Goal: Task Accomplishment & Management: Manage account settings

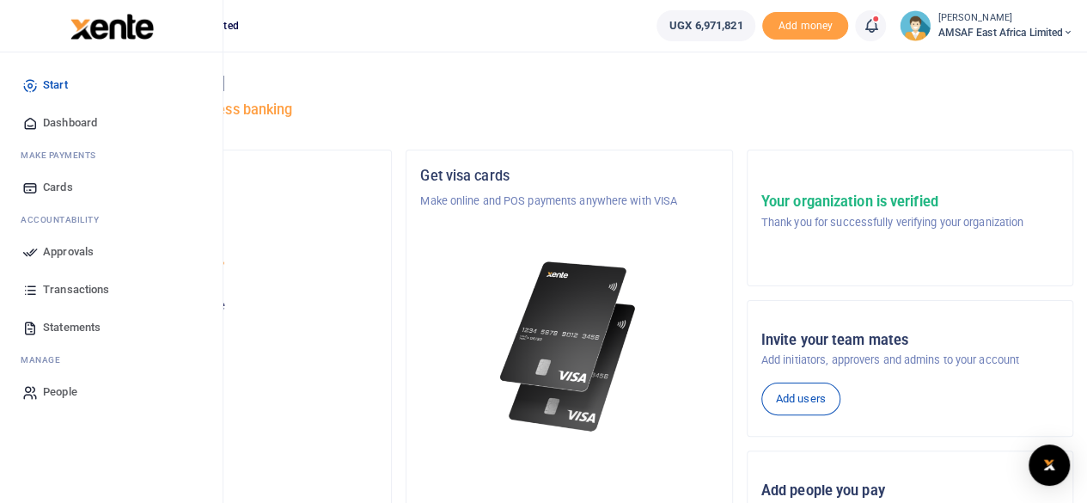
click at [64, 246] on span "Approvals" at bounding box center [68, 251] width 51 height 17
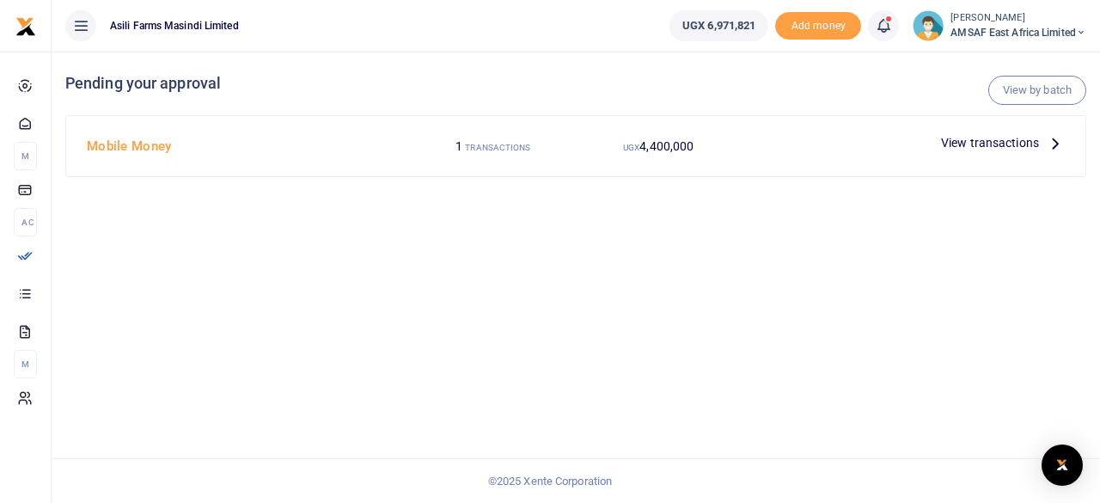
click at [487, 150] on small "TRANSACTIONS" at bounding box center [497, 147] width 65 height 9
click at [968, 146] on span "View transactions" at bounding box center [990, 142] width 98 height 19
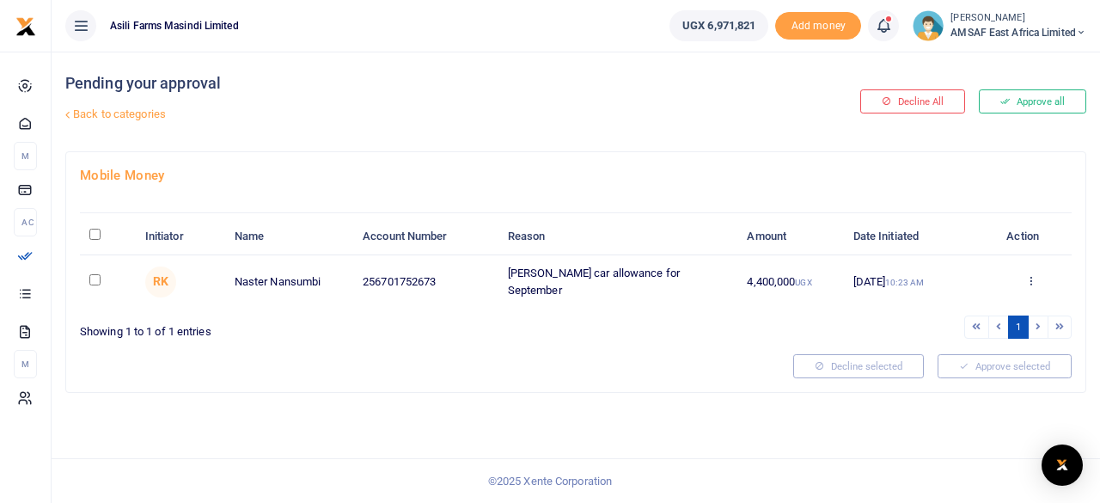
click at [97, 276] on input "checkbox" at bounding box center [94, 279] width 11 height 11
checkbox input "true"
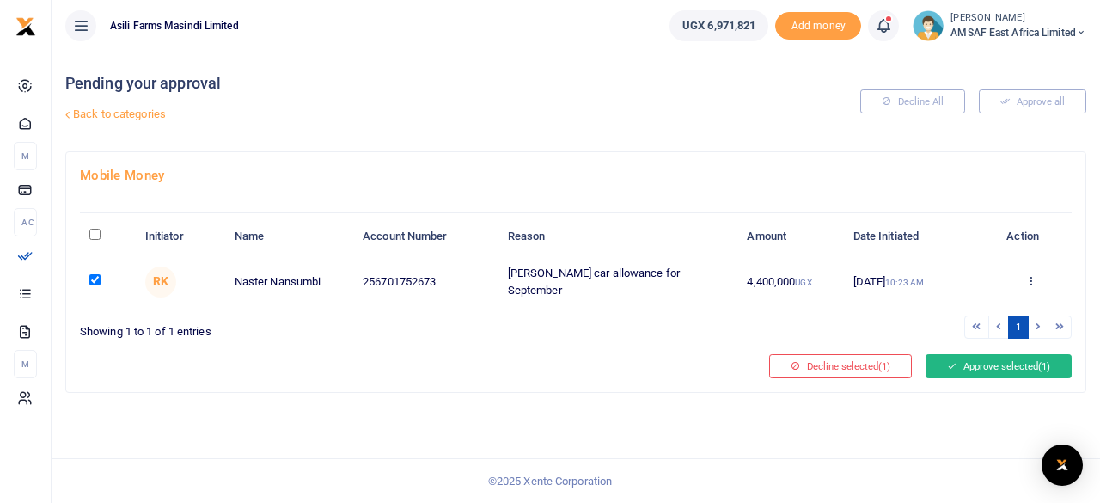
click at [1011, 358] on button "Approve selected (1)" at bounding box center [999, 366] width 146 height 24
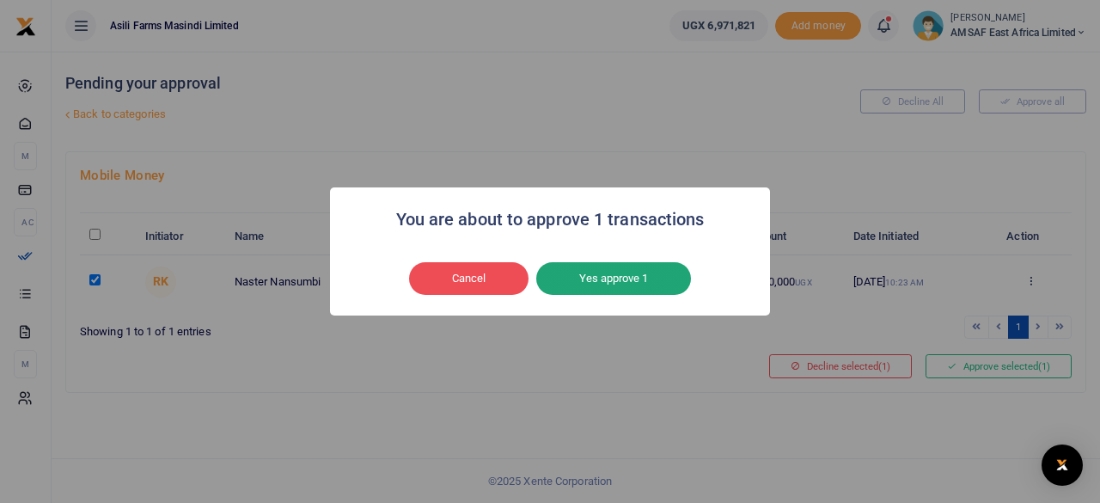
click at [612, 274] on button "Yes approve 1" at bounding box center [613, 278] width 155 height 33
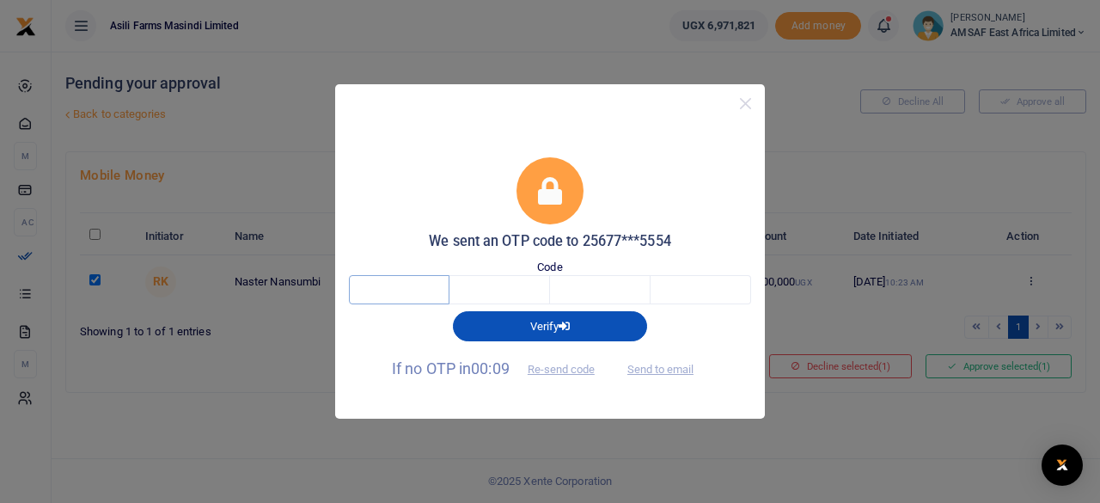
click at [421, 296] on input "text" at bounding box center [399, 289] width 101 height 29
click at [555, 370] on button "Re-send code" at bounding box center [561, 369] width 96 height 29
click at [562, 365] on button "Re-send code" at bounding box center [561, 369] width 96 height 29
click at [564, 370] on button "Re-send code" at bounding box center [561, 369] width 96 height 29
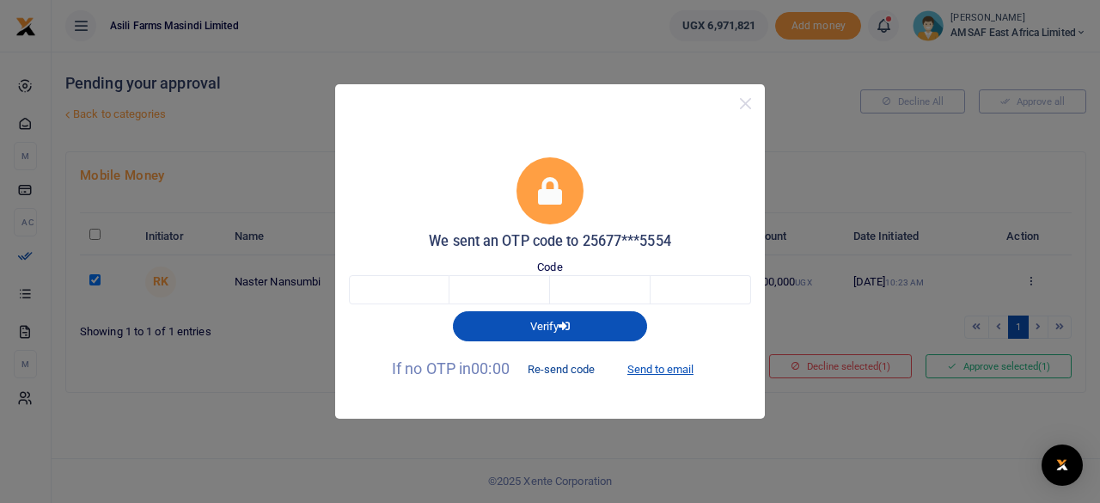
click at [564, 370] on button "Re-send code" at bounding box center [561, 369] width 96 height 29
click at [832, 417] on div "We sent an OTP code to 25677***5554 Code Verify If no OTP in 00:00 Re-send code…" at bounding box center [550, 251] width 1100 height 503
click at [747, 101] on button "Close" at bounding box center [745, 103] width 25 height 25
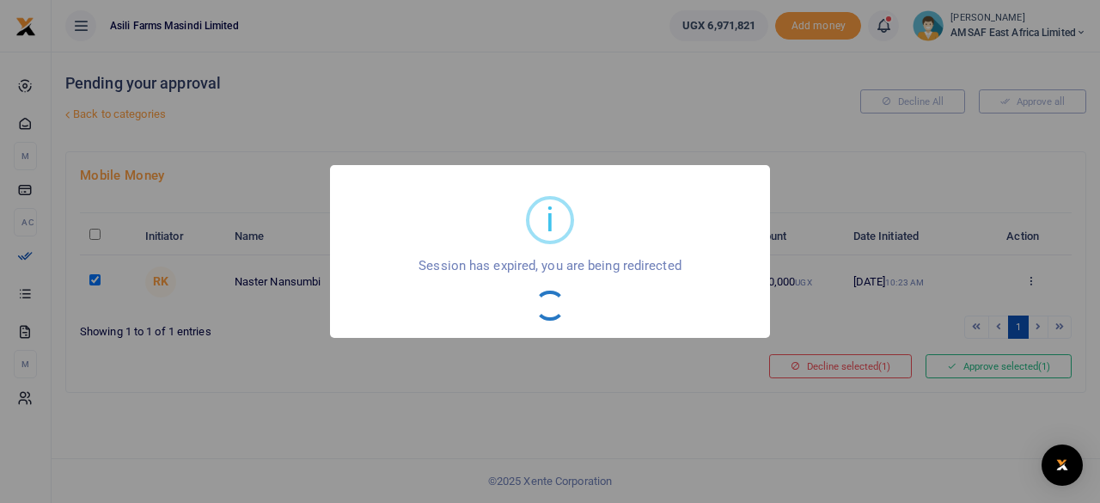
click at [957, 366] on div "i × Session has expired, you are being redirected OK No Cancel" at bounding box center [550, 251] width 1100 height 503
click at [560, 381] on div "i × Session has expired, you are being redirected OK No Cancel" at bounding box center [550, 251] width 1100 height 503
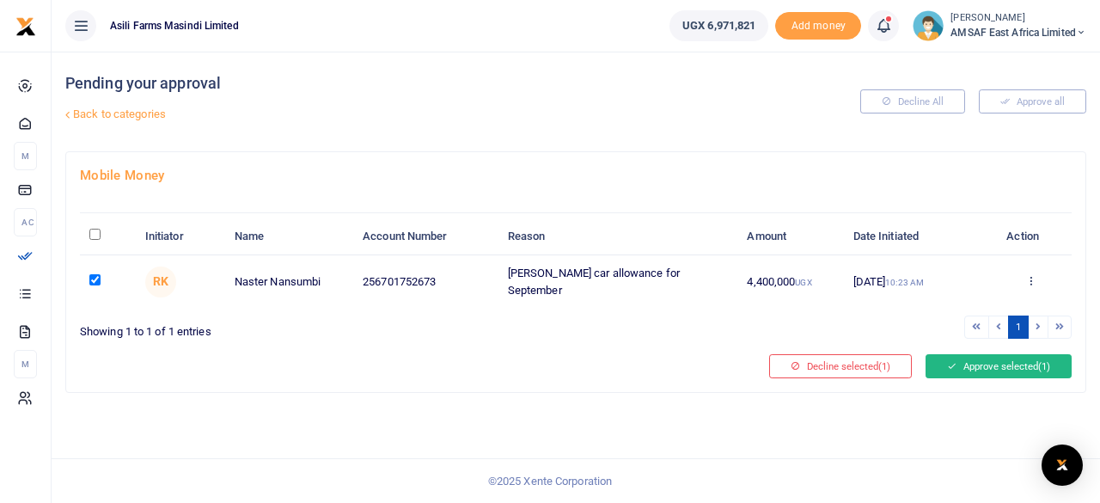
click at [961, 363] on button "Approve selected (1)" at bounding box center [999, 366] width 146 height 24
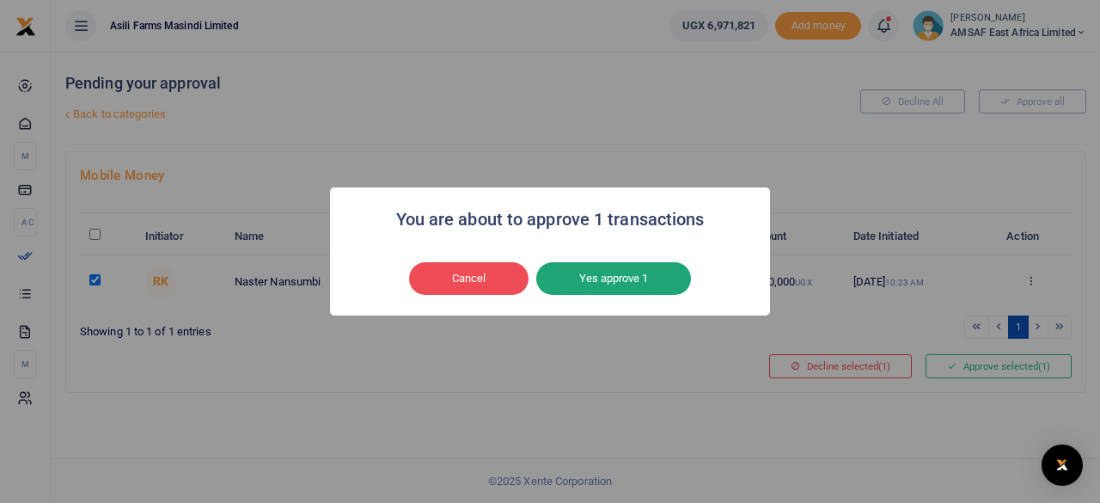
click at [634, 272] on button "Yes approve 1" at bounding box center [613, 278] width 155 height 33
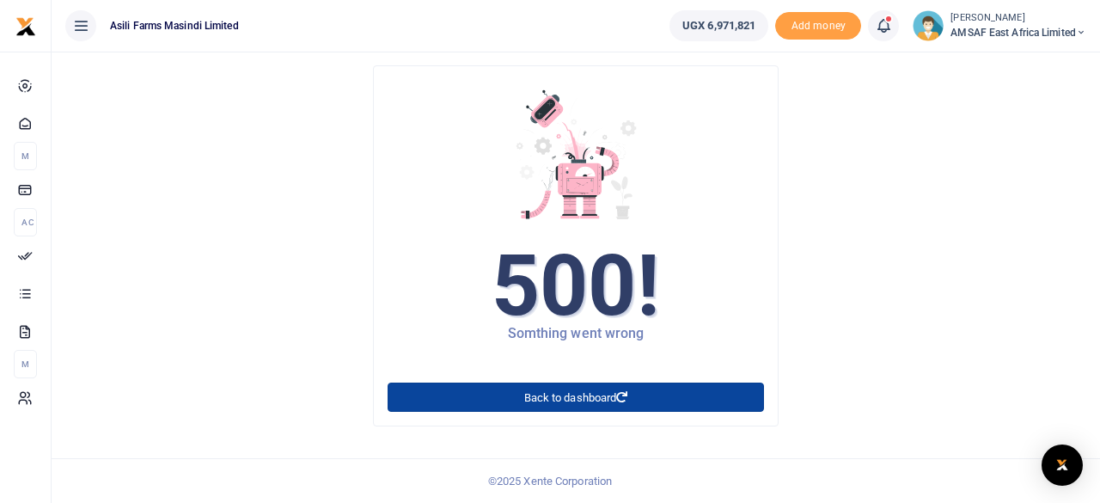
click at [609, 395] on link "Back to dashboard" at bounding box center [576, 396] width 376 height 29
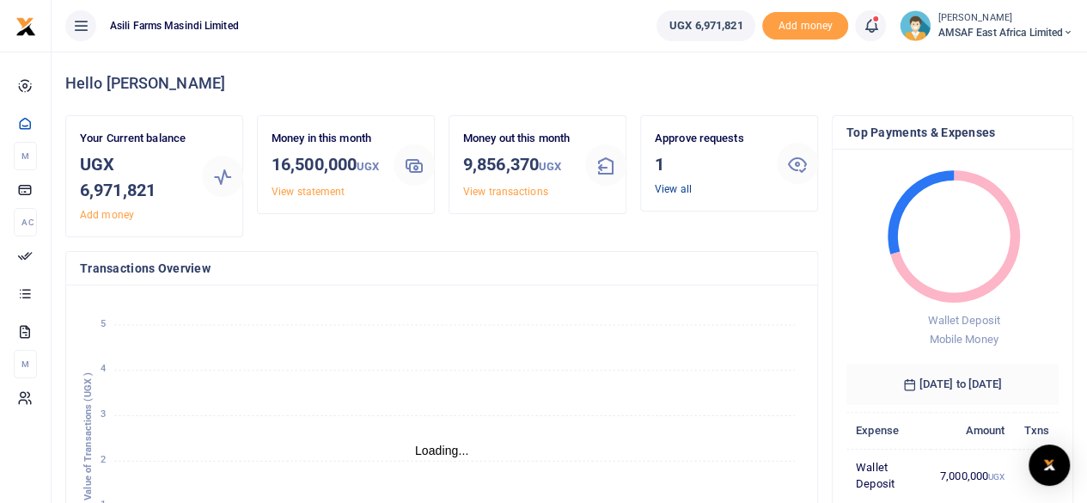
click at [664, 193] on link "View all" at bounding box center [673, 189] width 37 height 12
click at [672, 183] on link "View all" at bounding box center [673, 189] width 37 height 12
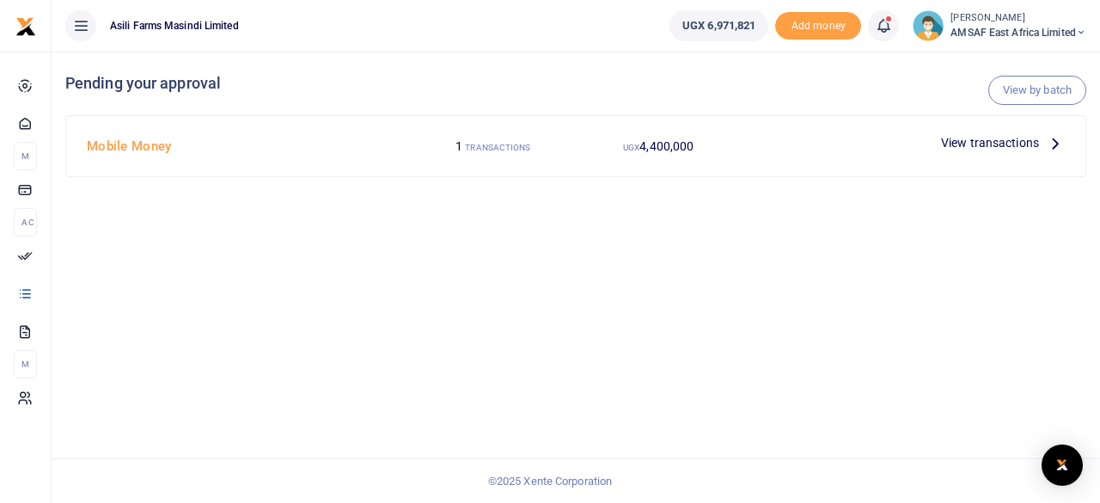
click at [987, 143] on span "View transactions" at bounding box center [990, 142] width 98 height 19
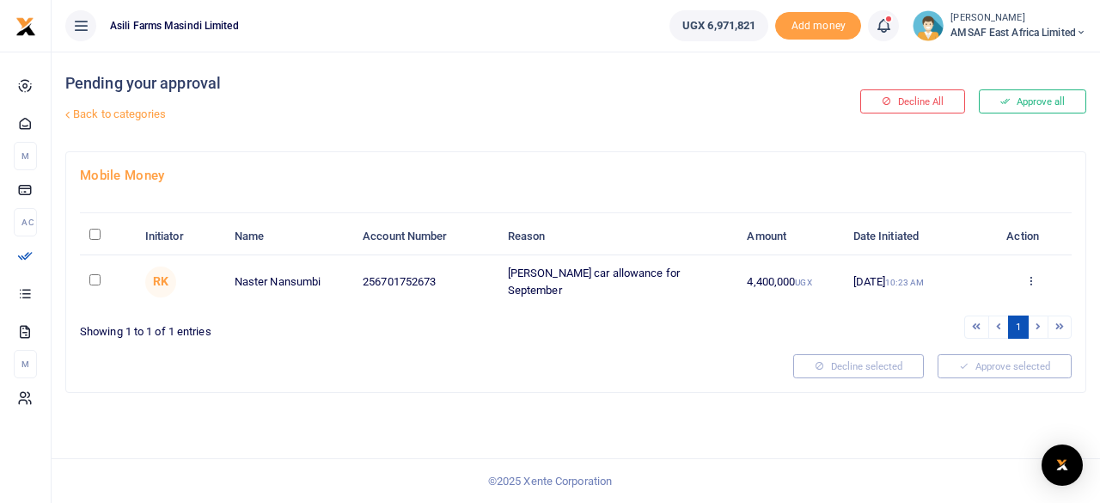
click at [95, 279] on input "checkbox" at bounding box center [94, 279] width 11 height 11
checkbox input "true"
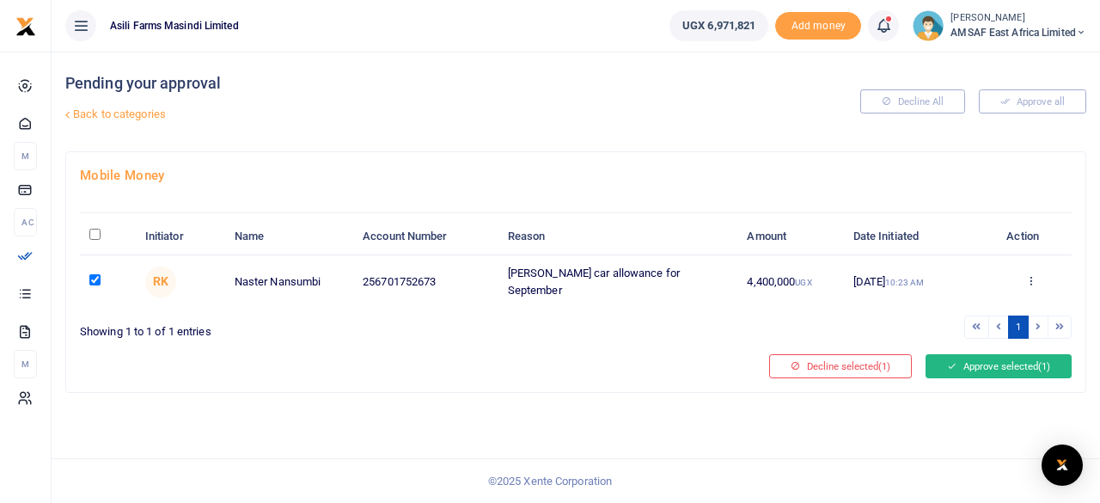
click at [942, 360] on button "Approve selected (1)" at bounding box center [999, 366] width 146 height 24
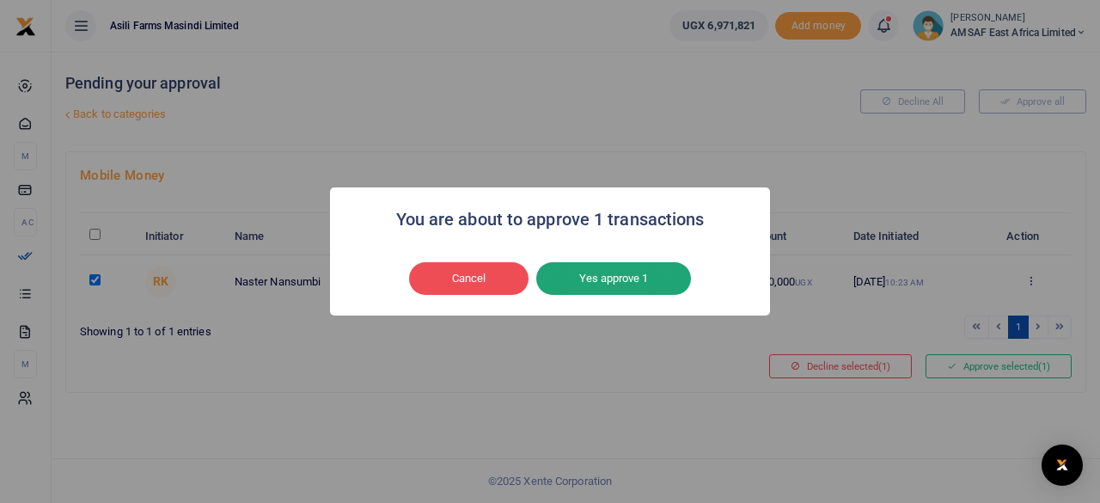
click at [615, 277] on button "Yes approve 1" at bounding box center [613, 278] width 155 height 33
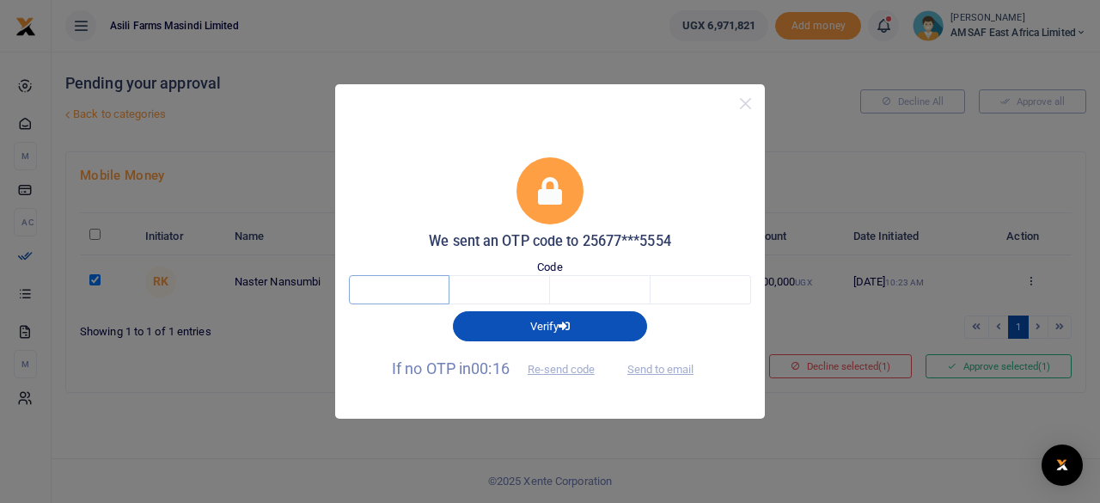
click at [431, 285] on input "text" at bounding box center [399, 289] width 101 height 29
type input "7"
type input "1"
type input "9"
type input "4"
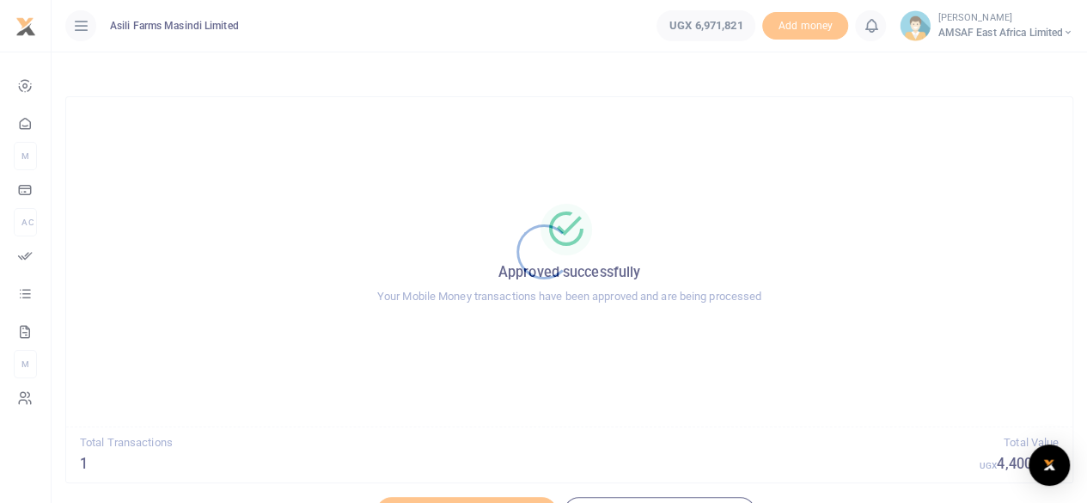
scroll to position [88, 0]
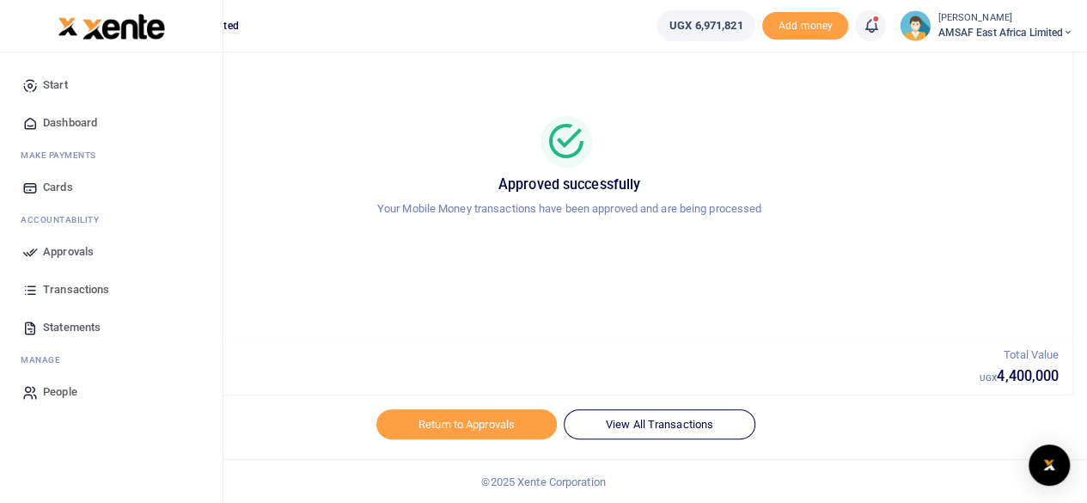
click at [1, 174] on div "Start Dashboard M ake Payments Cards Ac countability Approvals Transactions Sta…" at bounding box center [111, 238] width 223 height 372
